Goal: Find specific page/section: Find specific page/section

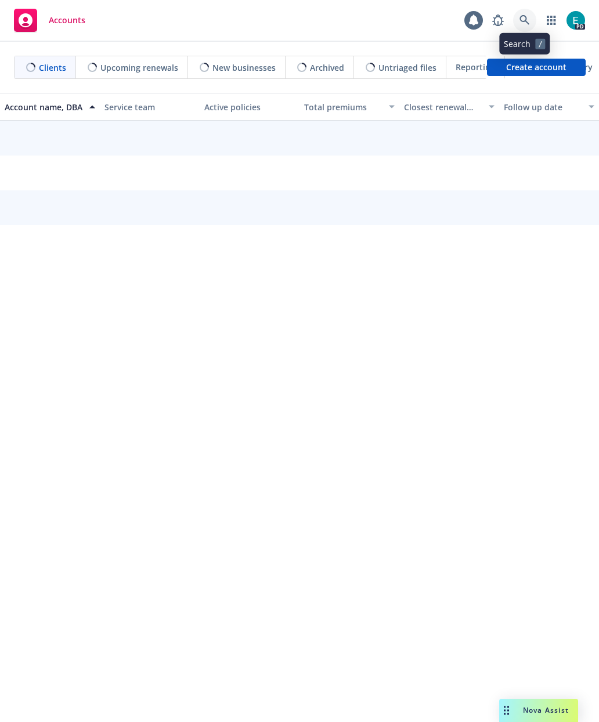
click at [527, 28] on link at bounding box center [524, 20] width 23 height 23
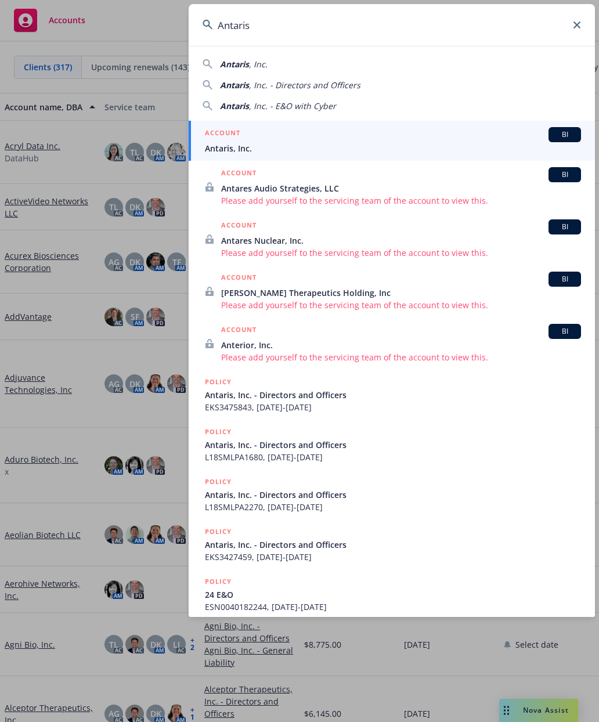
click at [228, 109] on span "Antaris" at bounding box center [234, 105] width 29 height 11
type input "Antaris, Inc. - E&O with Cyber"
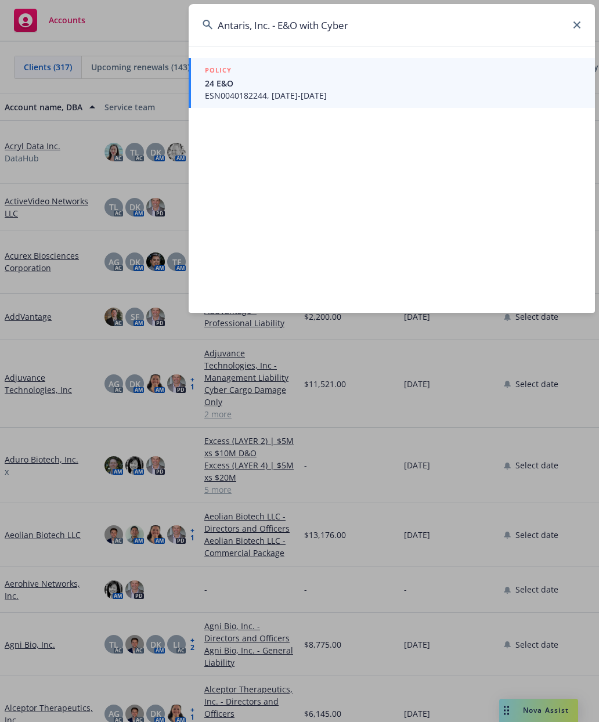
click at [218, 87] on span "24 E&O" at bounding box center [393, 83] width 376 height 12
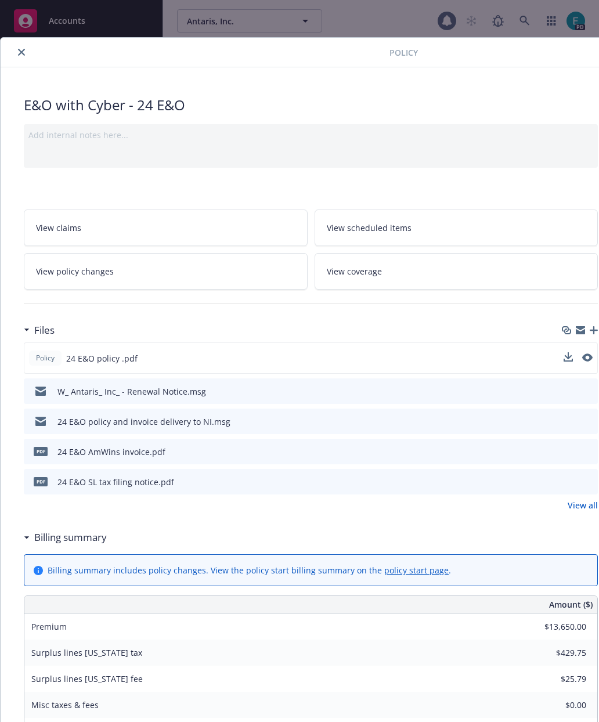
click at [591, 354] on icon "preview file" at bounding box center [587, 358] width 10 height 8
